Goal: Entertainment & Leisure: Consume media (video, audio)

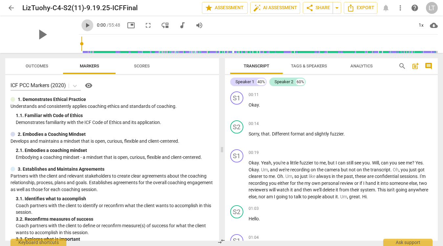
click at [83, 24] on span "play_arrow" at bounding box center [87, 25] width 8 height 8
click at [83, 26] on span "pause" at bounding box center [87, 25] width 8 height 8
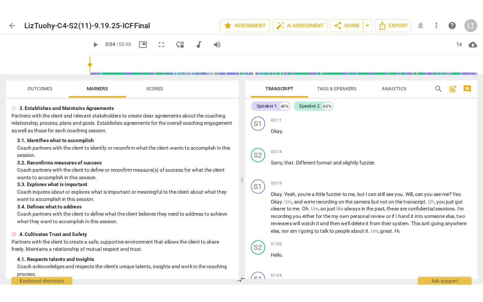
scroll to position [211, 0]
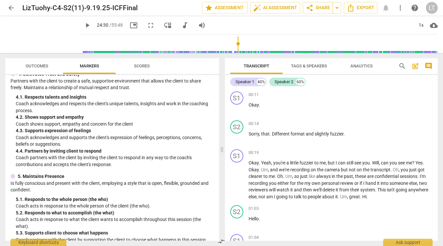
drag, startPoint x: 74, startPoint y: 43, endPoint x: 233, endPoint y: 50, distance: 159.5
type input "1470"
click at [233, 50] on input "range" at bounding box center [259, 43] width 356 height 21
click at [83, 26] on span "play_arrow" at bounding box center [87, 25] width 8 height 8
click at [147, 23] on span "fullscreen" at bounding box center [151, 25] width 8 height 8
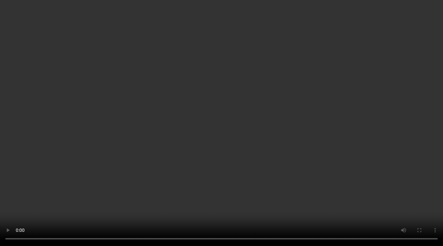
scroll to position [3178, 0]
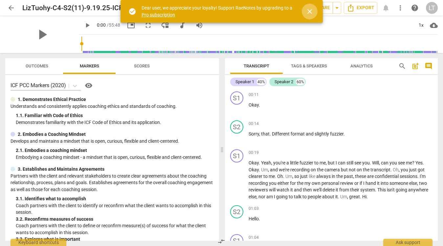
click at [308, 10] on span "close" at bounding box center [310, 12] width 8 height 8
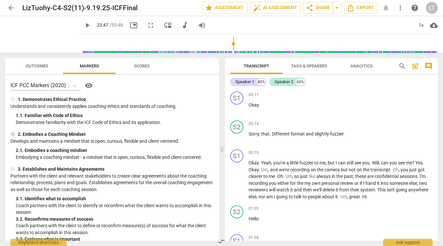
drag, startPoint x: 73, startPoint y: 43, endPoint x: 229, endPoint y: 40, distance: 155.4
click at [229, 40] on input "range" at bounding box center [259, 43] width 356 height 21
click at [83, 25] on span "play_arrow" at bounding box center [87, 25] width 8 height 8
click at [149, 25] on div "pause 23:48 / 55:48 picture_in_picture fullscreen move_down audiotrack volume_up" at bounding box center [145, 25] width 132 height 12
click at [147, 25] on span "fullscreen" at bounding box center [151, 25] width 8 height 8
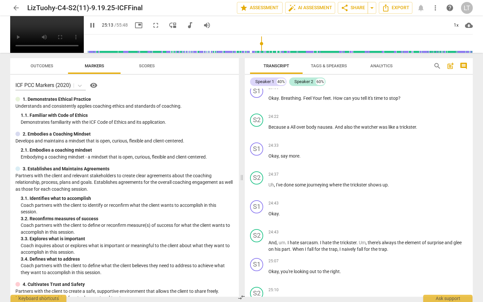
scroll to position [3313, 0]
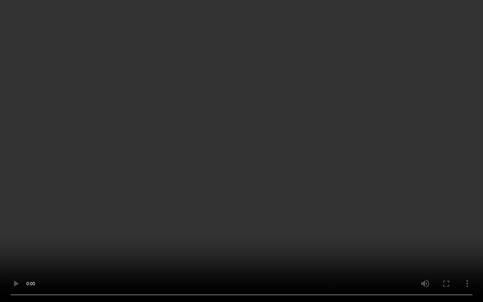
type input "1581"
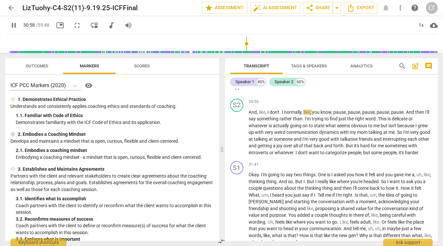
scroll to position [4187, 0]
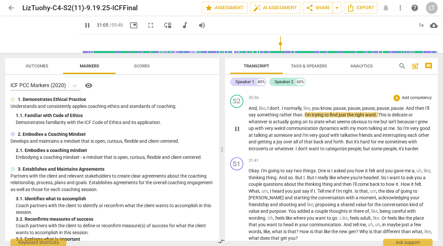
click at [305, 116] on span "." at bounding box center [304, 114] width 2 height 5
type input "1866"
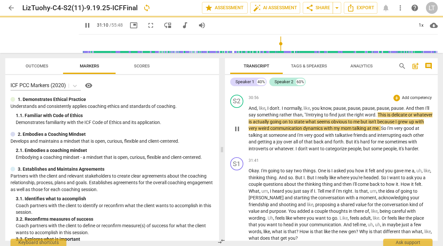
click at [386, 114] on span "This" at bounding box center [383, 114] width 10 height 5
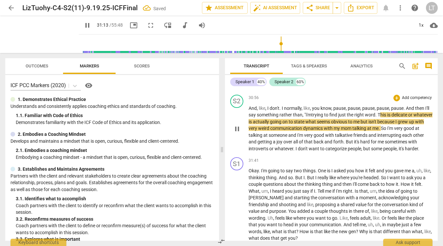
click at [408, 115] on span "delicate" at bounding box center [400, 114] width 17 height 5
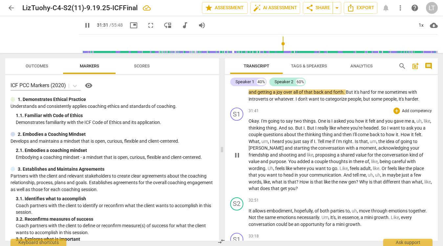
scroll to position [4235, 0]
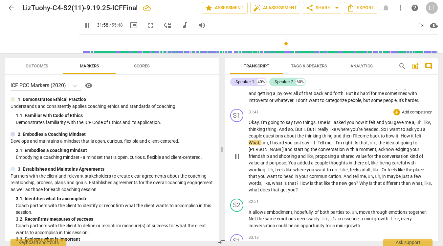
click at [411, 136] on span "How" at bounding box center [406, 135] width 11 height 5
type input "1920"
click at [377, 149] on span "," at bounding box center [378, 149] width 2 height 5
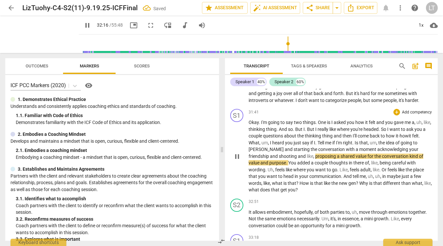
click at [279, 156] on span "shooting" at bounding box center [288, 155] width 19 height 5
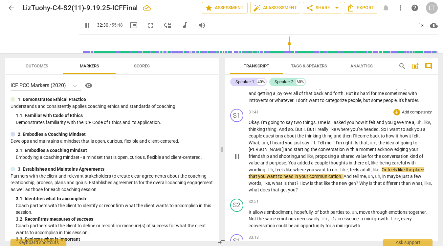
click at [371, 168] on span "," at bounding box center [372, 169] width 2 height 5
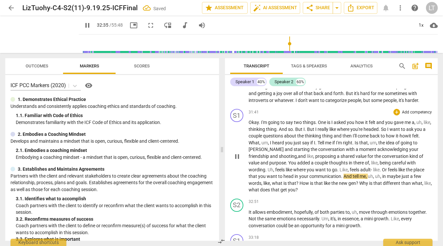
click at [373, 170] on span "like" at bounding box center [376, 169] width 7 height 5
click at [356, 183] on span "?" at bounding box center [357, 182] width 3 height 5
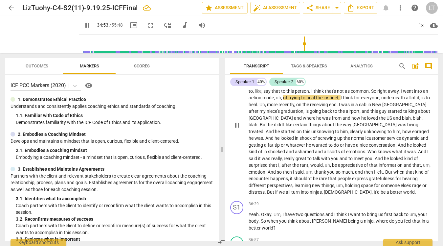
scroll to position [4580, 0]
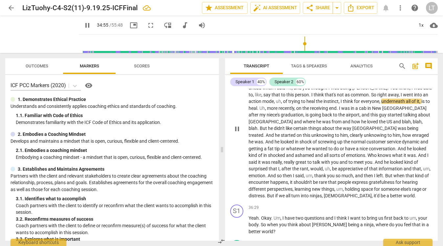
click at [316, 101] on span "the" at bounding box center [320, 101] width 8 height 5
type input "2096"
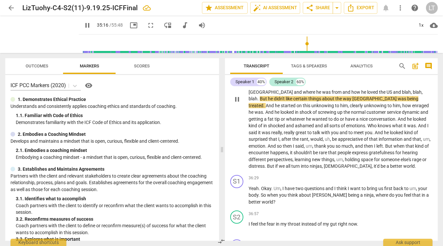
scroll to position [4609, 0]
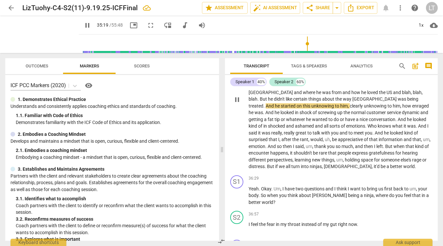
click at [311, 103] on span "this" at bounding box center [307, 105] width 9 height 5
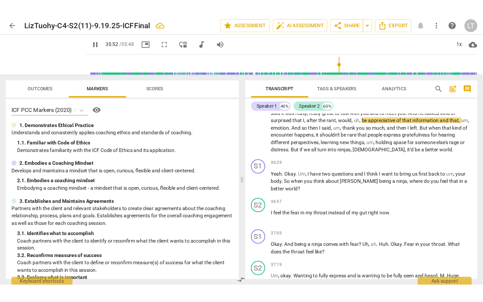
scroll to position [4657, 0]
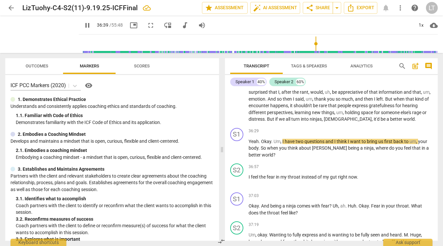
click at [147, 25] on span "fullscreen" at bounding box center [151, 25] width 8 height 8
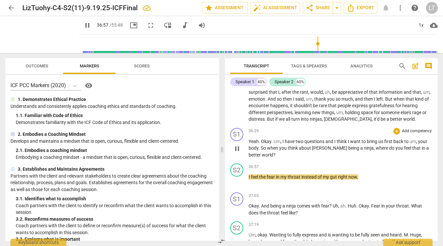
click at [412, 148] on span "that" at bounding box center [417, 147] width 10 height 5
type input "2219"
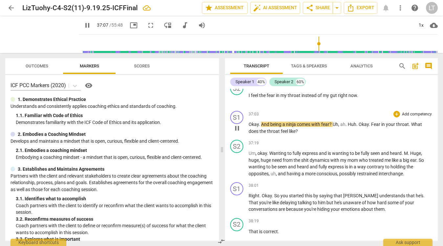
scroll to position [4740, 0]
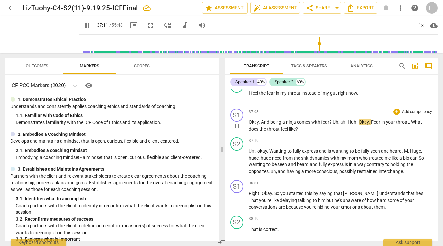
click at [333, 123] on span "Uh" at bounding box center [336, 121] width 6 height 5
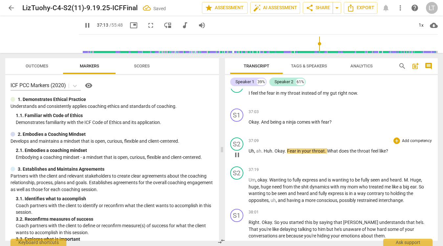
click at [275, 152] on span "Okay" at bounding box center [280, 150] width 10 height 5
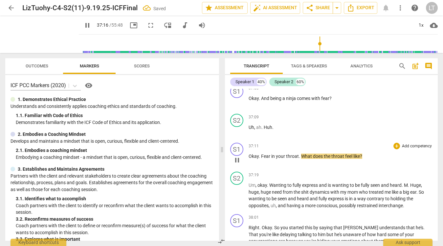
scroll to position [4764, 0]
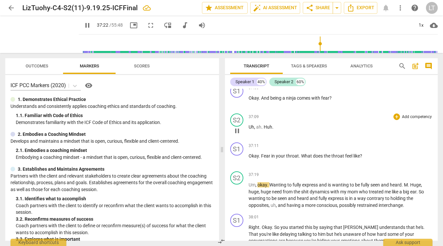
click at [274, 127] on p "Uh , ah . Huh ." at bounding box center [341, 127] width 184 height 7
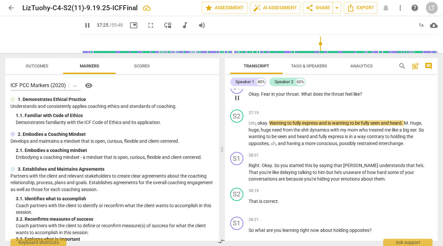
scroll to position [4827, 0]
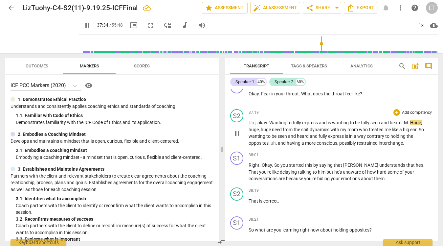
click at [409, 124] on span "." at bounding box center [409, 122] width 2 height 5
type input "2255"
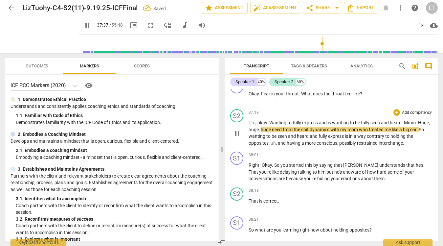
click at [406, 122] on span "Mmm" at bounding box center [410, 122] width 12 height 5
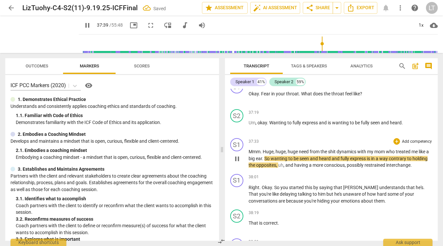
click at [263, 151] on span "Huge" at bounding box center [268, 151] width 11 height 5
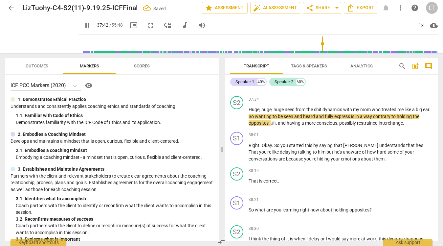
scroll to position [4899, 0]
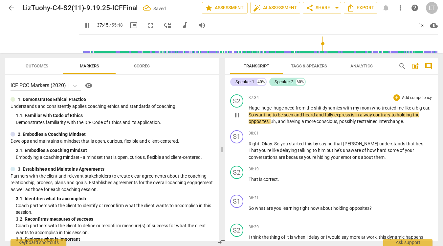
click at [351, 115] on span "express" at bounding box center [342, 114] width 17 height 5
type input "2268"
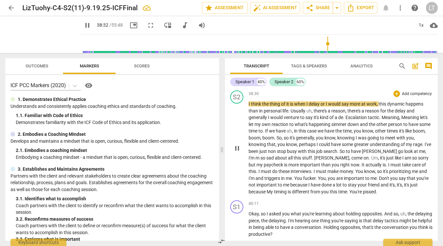
scroll to position [5027, 0]
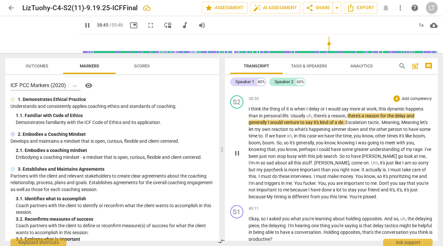
click at [320, 109] on span "delay" at bounding box center [315, 108] width 12 height 5
type input "2326"
click at [349, 121] on span "Escalation" at bounding box center [357, 122] width 22 height 5
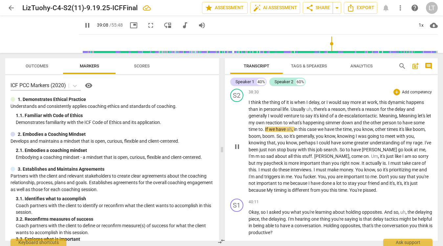
scroll to position [5035, 0]
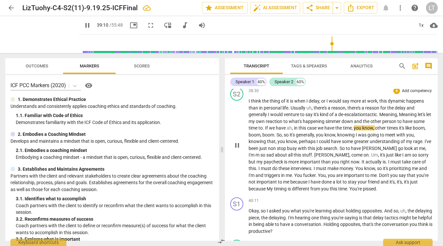
click at [269, 128] on span "If" at bounding box center [267, 127] width 4 height 5
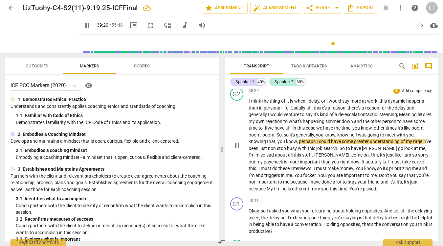
click at [353, 129] on span "," at bounding box center [352, 127] width 2 height 5
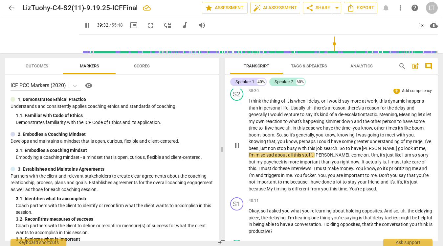
click at [428, 148] on p "I think the thing of it is when I delay, or I would say more at work , this dyn…" at bounding box center [341, 145] width 184 height 94
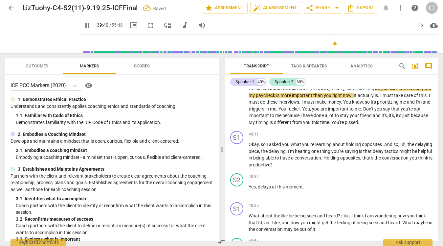
scroll to position [5104, 0]
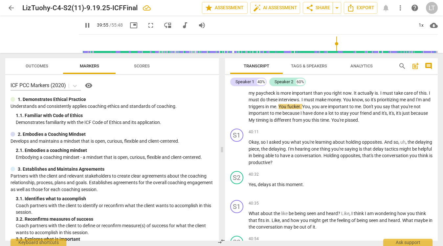
click at [265, 104] on span "triggers" at bounding box center [257, 106] width 17 height 5
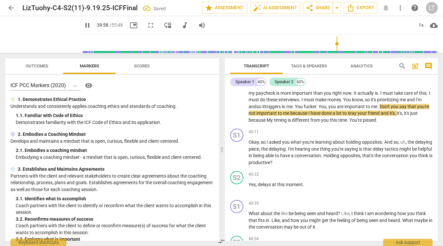
click at [295, 106] on span "You" at bounding box center [299, 106] width 9 height 5
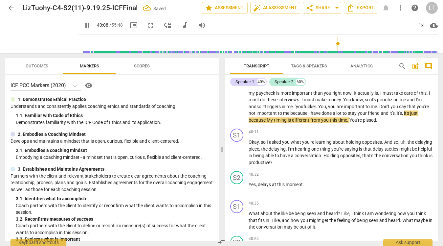
click at [274, 117] on span "My" at bounding box center [270, 119] width 7 height 5
click at [375, 120] on span "." at bounding box center [375, 119] width 1 height 5
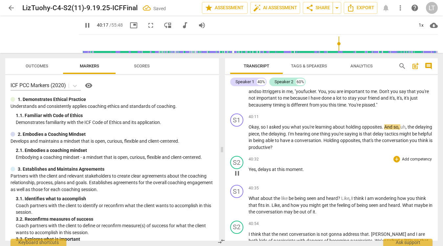
scroll to position [5116, 0]
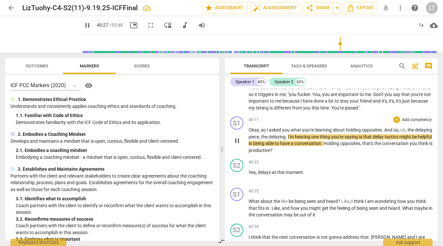
click at [340, 143] on span "Holding" at bounding box center [332, 143] width 17 height 5
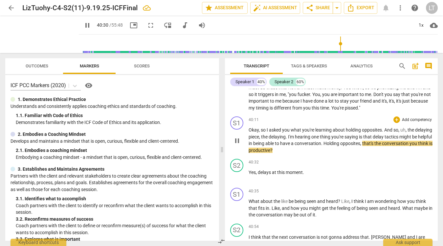
click at [340, 144] on span "Holding" at bounding box center [332, 143] width 17 height 5
type input "2431"
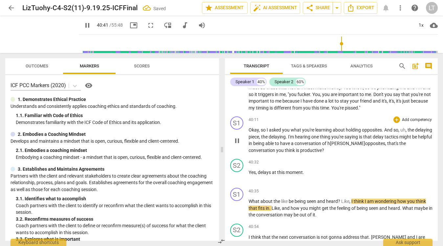
click at [239, 140] on span "pause" at bounding box center [237, 141] width 8 height 8
click at [344, 145] on span "holding" at bounding box center [336, 143] width 16 height 5
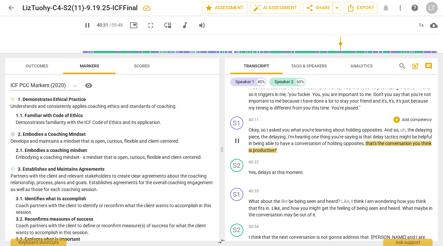
click at [325, 150] on p "Okay , so I asked you what you're learning about holding opposites . And so , u…" at bounding box center [341, 139] width 184 height 27
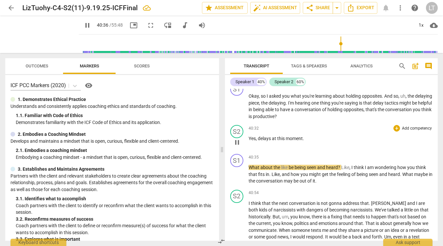
scroll to position [5153, 0]
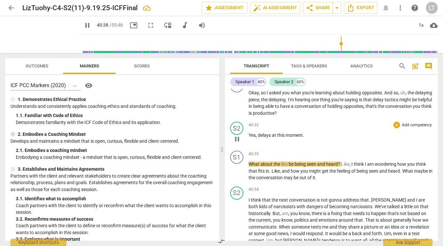
click at [274, 136] on span "at" at bounding box center [274, 134] width 5 height 5
type input "2438"
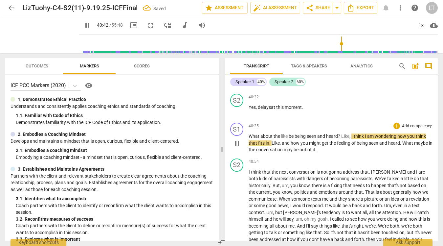
scroll to position [5182, 0]
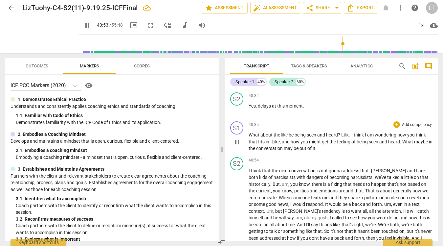
click at [284, 148] on span "conversation" at bounding box center [270, 148] width 28 height 5
type input "2454"
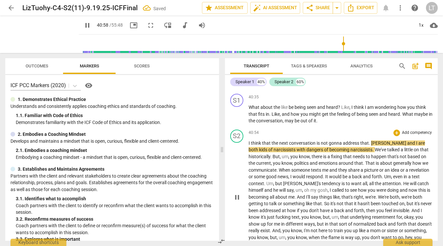
scroll to position [5210, 0]
click at [386, 142] on span "[PERSON_NAME]" at bounding box center [389, 142] width 36 height 5
type input "2461"
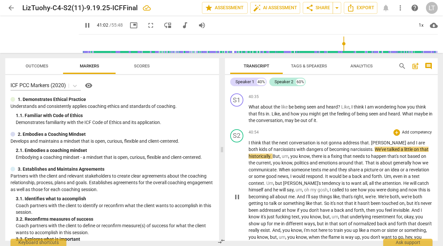
click at [370, 144] on span "." at bounding box center [370, 142] width 2 height 5
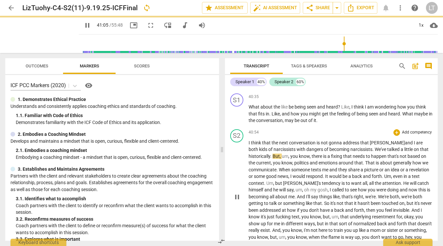
click at [372, 142] on span "andrew" at bounding box center [387, 142] width 35 height 5
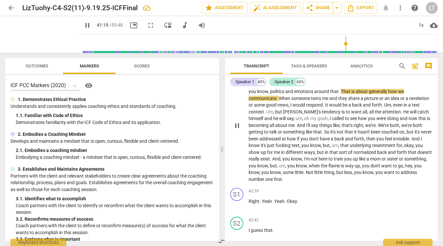
scroll to position [5281, 0]
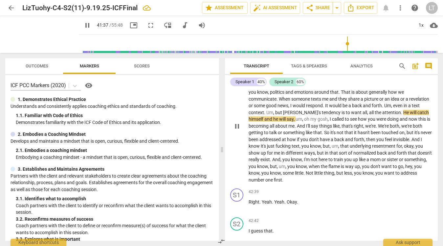
click at [369, 113] on span "all" at bounding box center [372, 112] width 6 height 5
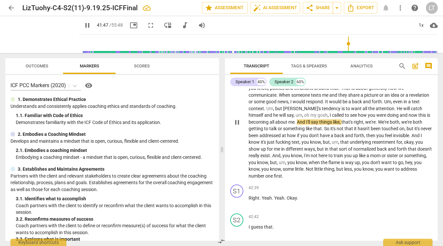
scroll to position [5283, 0]
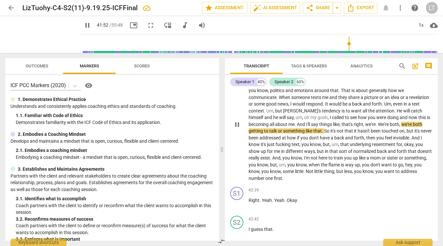
click at [389, 124] on span "We're" at bounding box center [384, 124] width 12 height 5
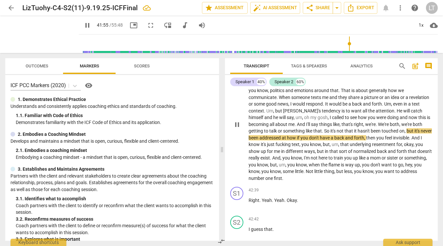
click at [348, 123] on span "that's" at bounding box center [348, 124] width 12 height 5
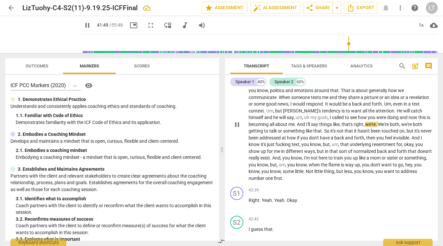
click at [361, 125] on span "right" at bounding box center [359, 124] width 10 height 5
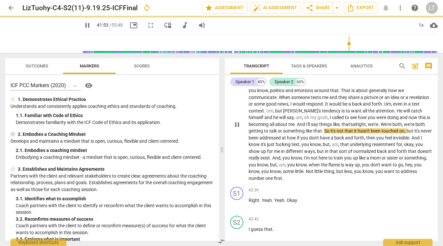
click at [391, 124] on span "We're" at bounding box center [387, 124] width 12 height 5
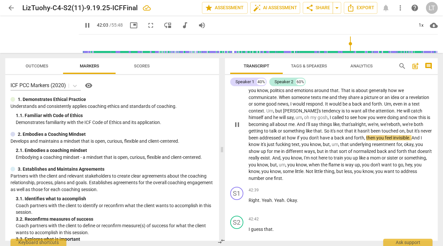
click at [412, 140] on span "And" at bounding box center [416, 137] width 9 height 5
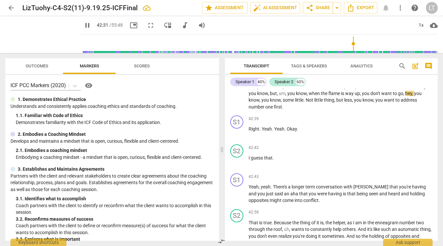
scroll to position [5355, 0]
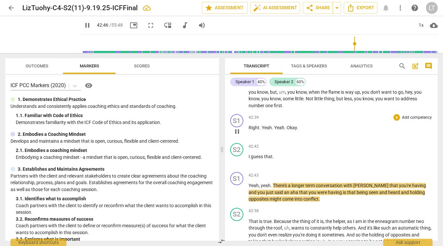
click at [250, 126] on span "Right" at bounding box center [254, 127] width 11 height 5
click at [263, 156] on span "guess" at bounding box center [257, 156] width 13 height 5
type input "2569"
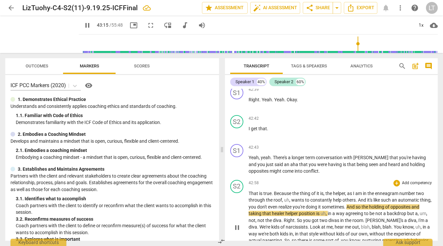
scroll to position [5382, 0]
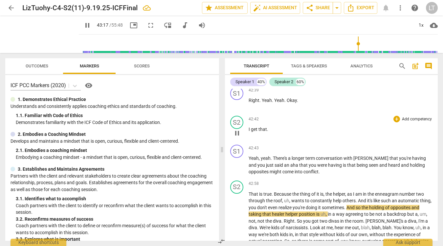
click at [248, 129] on div "play_arrow pause" at bounding box center [240, 133] width 17 height 9
click at [249, 130] on span "I" at bounding box center [250, 128] width 2 height 5
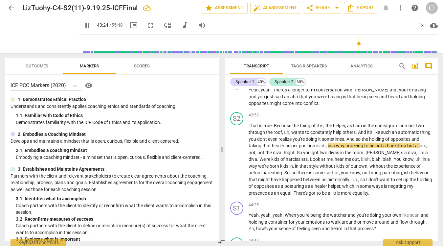
scroll to position [5424, 0]
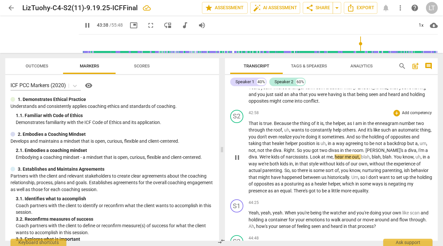
click at [292, 149] on span "Right" at bounding box center [289, 150] width 11 height 5
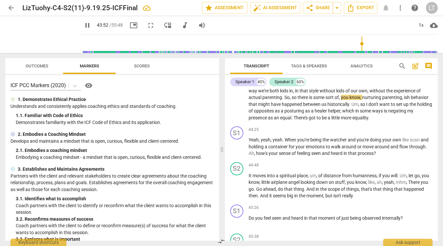
scroll to position [5485, 0]
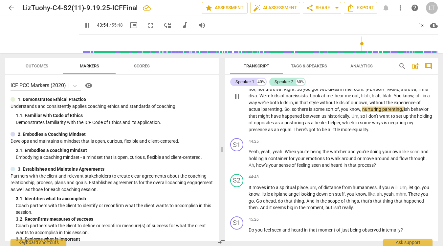
click at [402, 110] on span "," at bounding box center [403, 108] width 2 height 5
type input "2635"
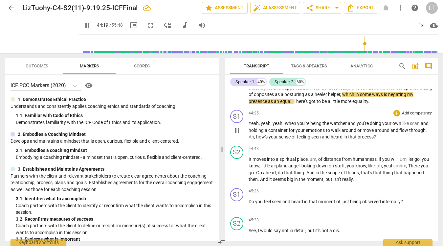
scroll to position [5515, 0]
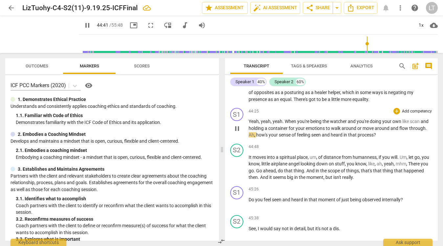
click at [426, 128] on p "Yeah , yeah , yeah . When you're being the watcher and you're doing your own li…" at bounding box center [341, 128] width 184 height 20
type input "2682"
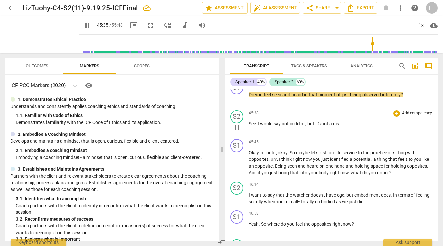
scroll to position [5621, 0]
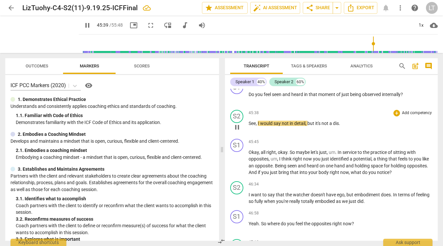
click at [251, 123] on span "See" at bounding box center [252, 123] width 7 height 5
type input "2740"
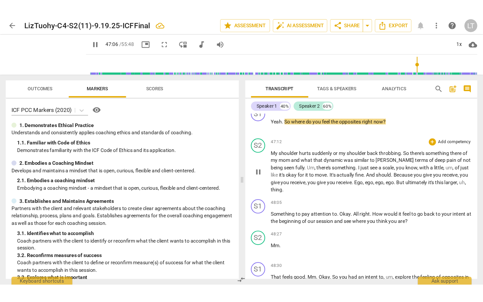
scroll to position [5748, 0]
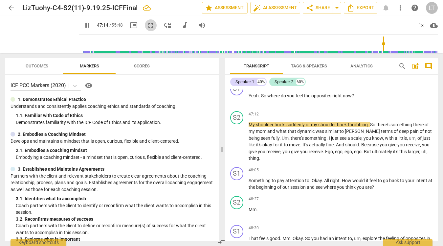
click at [147, 27] on span "fullscreen" at bounding box center [151, 25] width 8 height 8
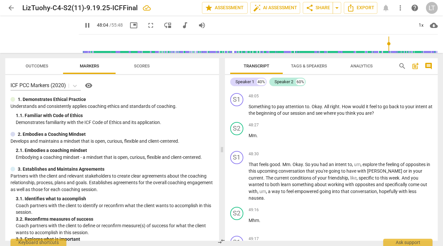
scroll to position [5826, 0]
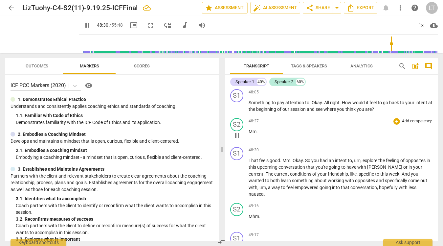
click at [253, 132] on span "Mm" at bounding box center [253, 131] width 8 height 5
type input "2911"
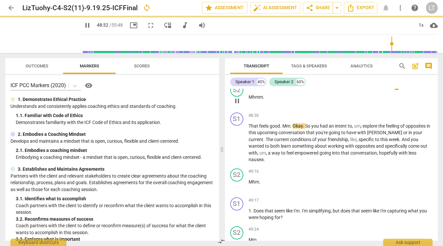
scroll to position [5862, 0]
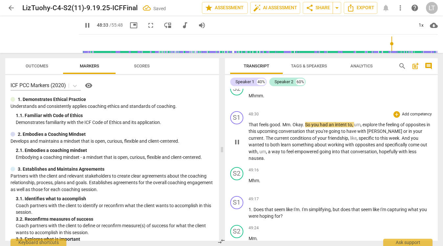
click at [286, 125] on span "Mm" at bounding box center [287, 124] width 8 height 5
type input "2915"
click at [283, 124] on span "." at bounding box center [281, 124] width 2 height 5
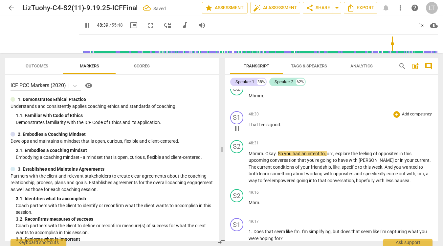
click at [283, 125] on p "That feels good ." at bounding box center [341, 124] width 184 height 7
type input "2920"
click at [283, 125] on p "That feels good" at bounding box center [341, 124] width 184 height 7
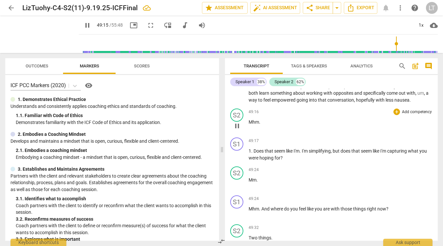
scroll to position [5944, 0]
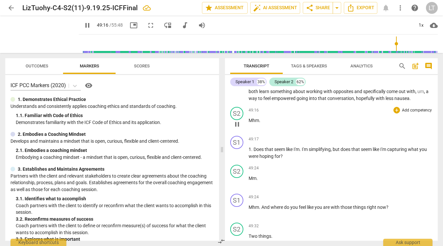
click at [259, 122] on span "Mhm" at bounding box center [254, 120] width 11 height 5
type input "2958"
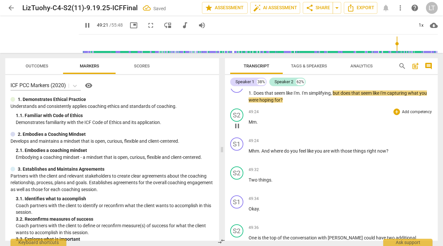
scroll to position [6001, 0]
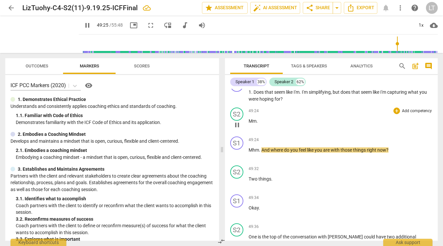
click at [252, 121] on span "Mm" at bounding box center [253, 120] width 8 height 5
type input "2967"
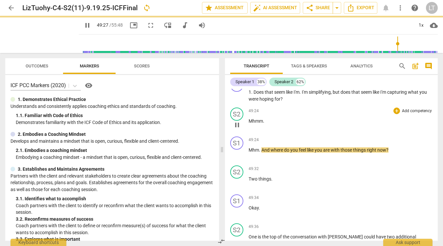
click at [283, 133] on div "S2 play_arrow pause 49:24 + Add competency keyboard_arrow_right Mhmm ." at bounding box center [331, 119] width 213 height 29
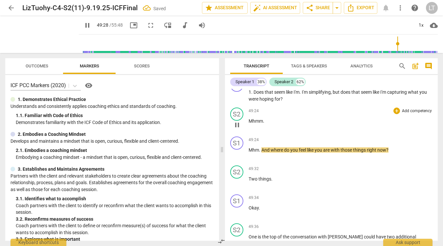
click at [263, 121] on span "Mhmm" at bounding box center [256, 120] width 14 height 5
type input "2969"
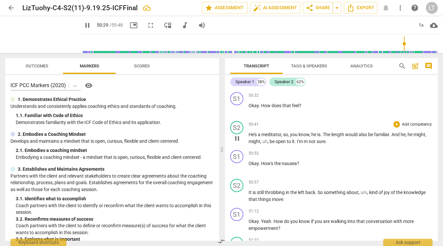
scroll to position [6335, 0]
click at [309, 140] on span "not" at bounding box center [313, 140] width 8 height 5
type input "3053"
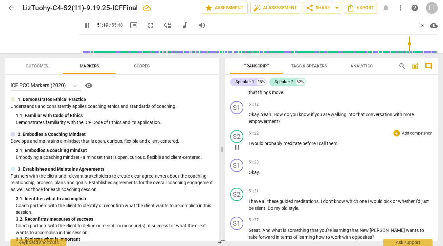
scroll to position [6428, 0]
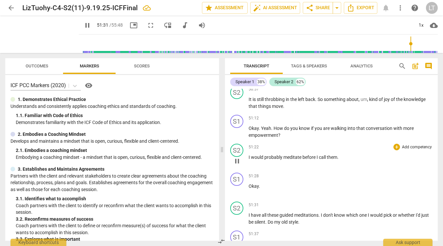
click at [284, 157] on span "meditate" at bounding box center [293, 156] width 19 height 5
click at [334, 158] on span "them" at bounding box center [332, 156] width 11 height 5
type input "3091"
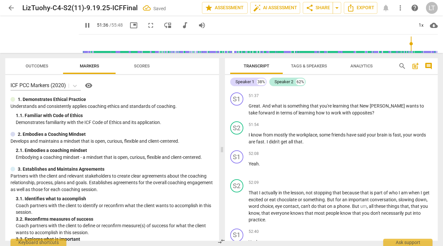
scroll to position [6566, 0]
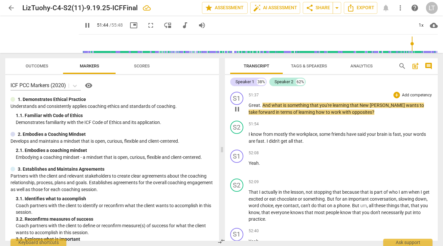
click at [362, 105] on span "New" at bounding box center [365, 105] width 10 height 5
type input "3105"
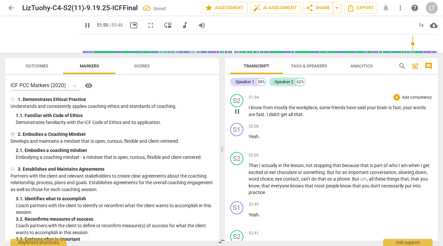
scroll to position [6594, 0]
click at [369, 107] on span "your" at bounding box center [372, 106] width 10 height 5
type input "3129"
click at [372, 106] on span "your" at bounding box center [374, 106] width 10 height 5
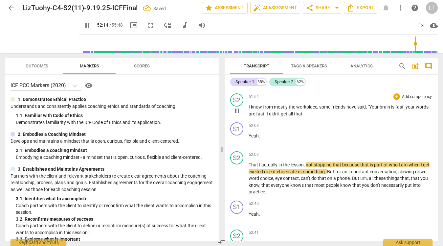
click at [409, 108] on span "your" at bounding box center [411, 106] width 10 height 5
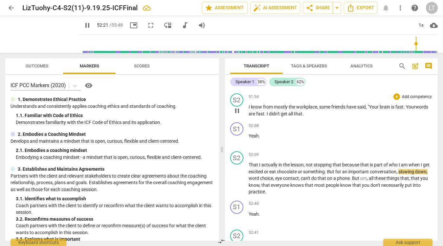
click at [308, 116] on p "I know from mostly the workplace , some friends have said, "Y our brain is fast…" at bounding box center [341, 109] width 184 height 13
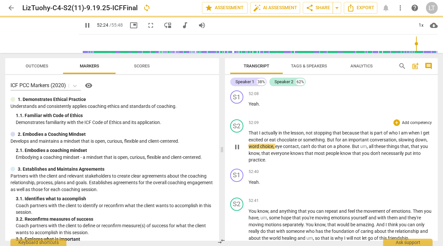
scroll to position [6642, 0]
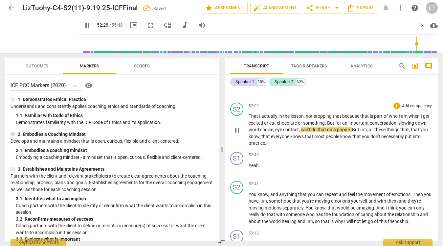
click at [328, 123] on span "But" at bounding box center [331, 122] width 8 height 5
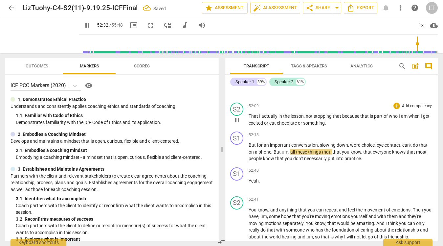
click at [287, 121] on span "chocolate" at bounding box center [287, 122] width 21 height 5
click at [332, 122] on p "That I actually in the lesson , not stopping that because that is part of who I…" at bounding box center [341, 119] width 184 height 13
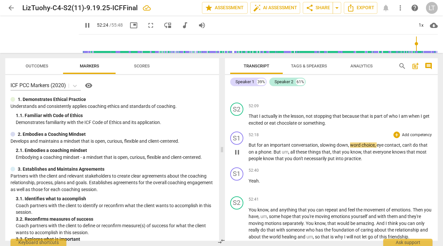
click at [249, 145] on span "But" at bounding box center [253, 144] width 8 height 5
type input "3146"
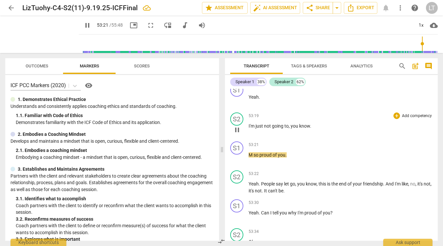
scroll to position [6836, 0]
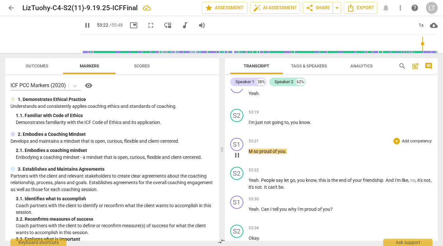
click at [252, 150] on span "M" at bounding box center [251, 150] width 5 height 5
type input "3203"
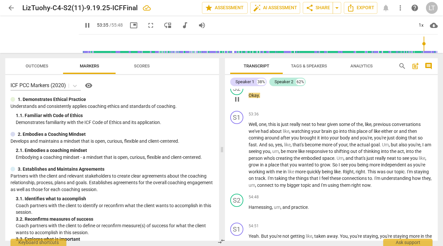
scroll to position [6983, 0]
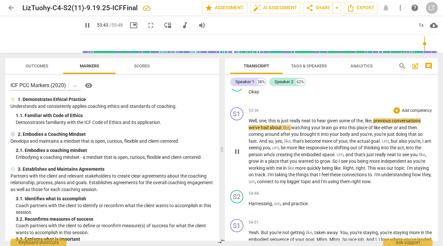
click at [328, 121] on span "given" at bounding box center [333, 120] width 12 height 5
click at [327, 120] on span "hear" at bounding box center [322, 120] width 10 height 5
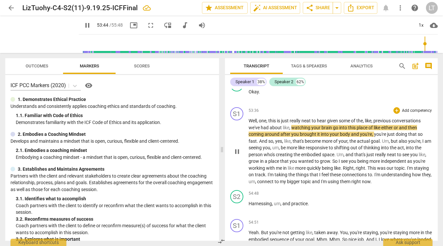
type input "3225"
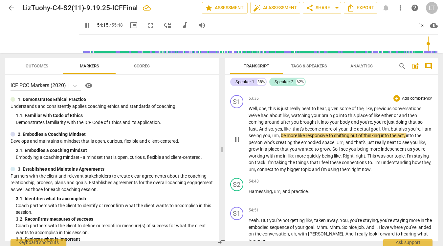
scroll to position [7002, 0]
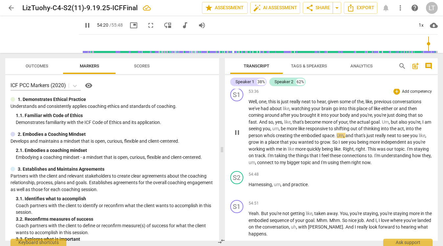
click at [406, 129] on span "," at bounding box center [405, 128] width 2 height 5
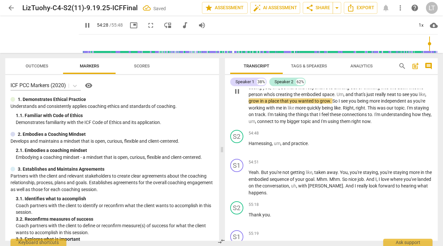
scroll to position [7043, 0]
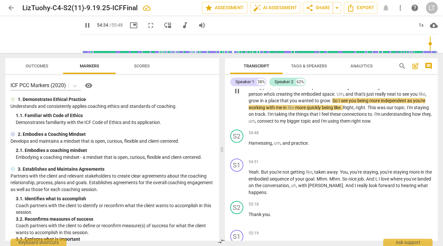
click at [354, 108] on span "Right" at bounding box center [348, 107] width 11 height 5
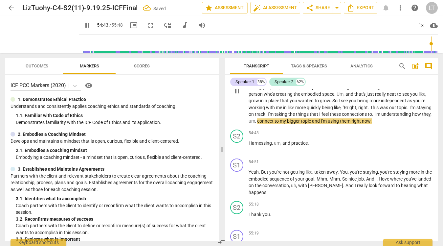
click at [372, 121] on span "." at bounding box center [371, 120] width 1 height 5
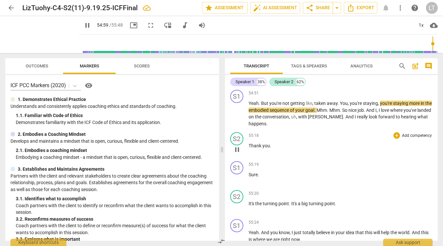
scroll to position [7110, 0]
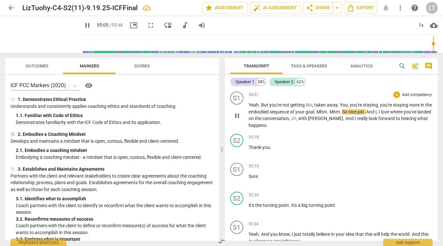
click at [326, 112] on span "Mhm" at bounding box center [322, 111] width 11 height 5
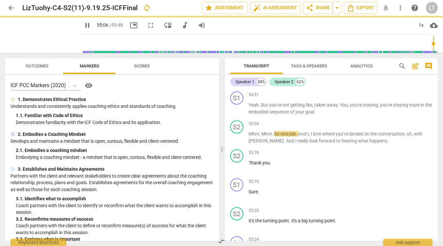
scroll to position [7126, 0]
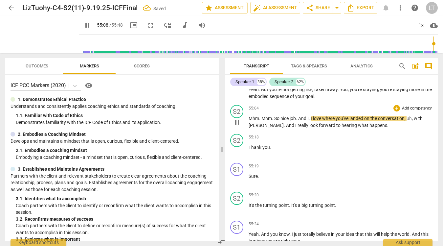
click at [275, 118] on span "So" at bounding box center [277, 118] width 6 height 5
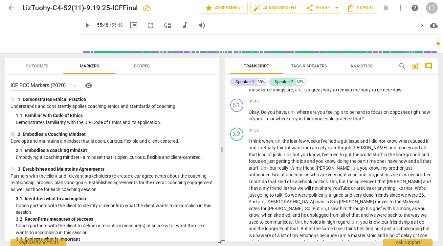
scroll to position [0, 0]
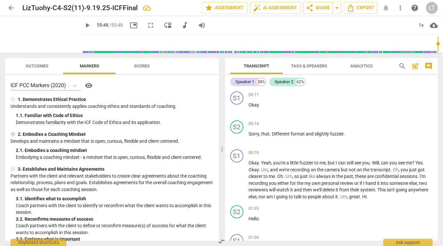
type input "3348"
